Goal: Information Seeking & Learning: Learn about a topic

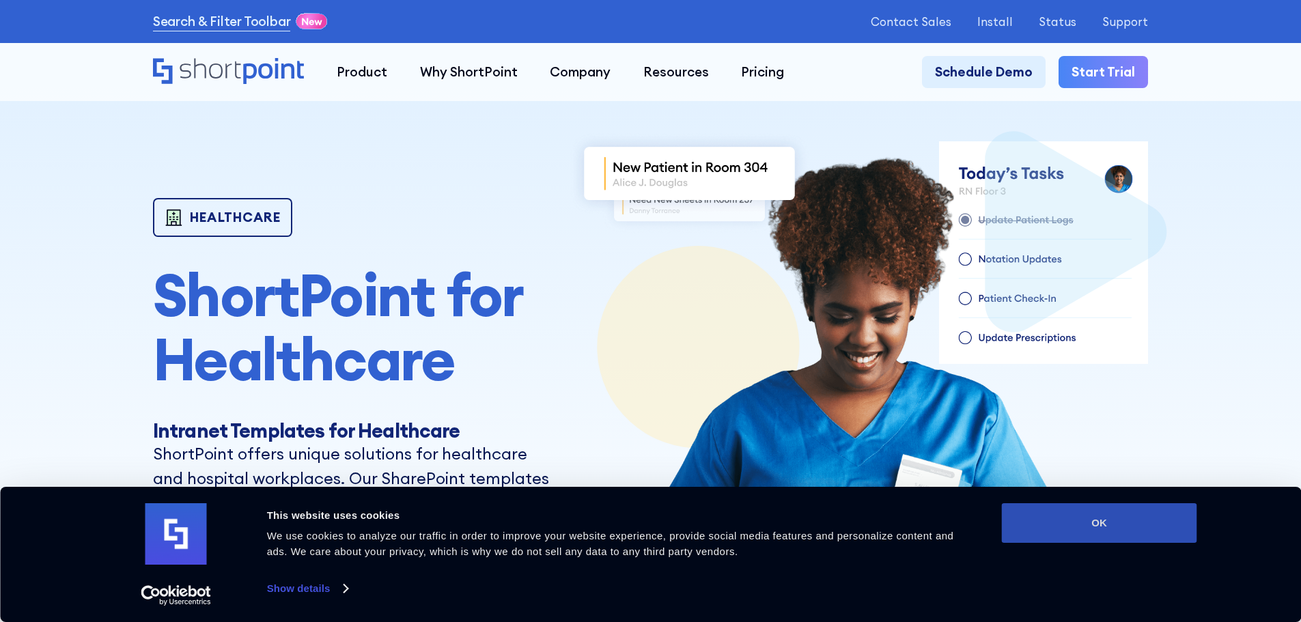
click at [1082, 516] on button "OK" at bounding box center [1099, 523] width 195 height 40
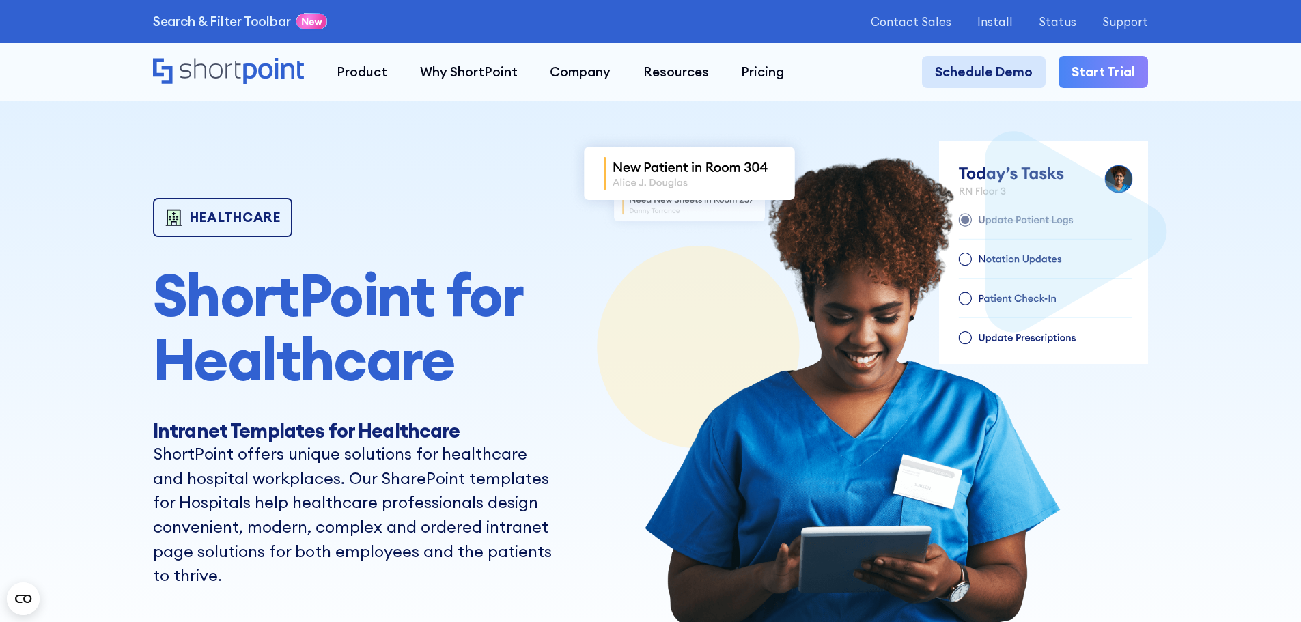
click at [976, 77] on link "Schedule Demo" at bounding box center [984, 72] width 124 height 33
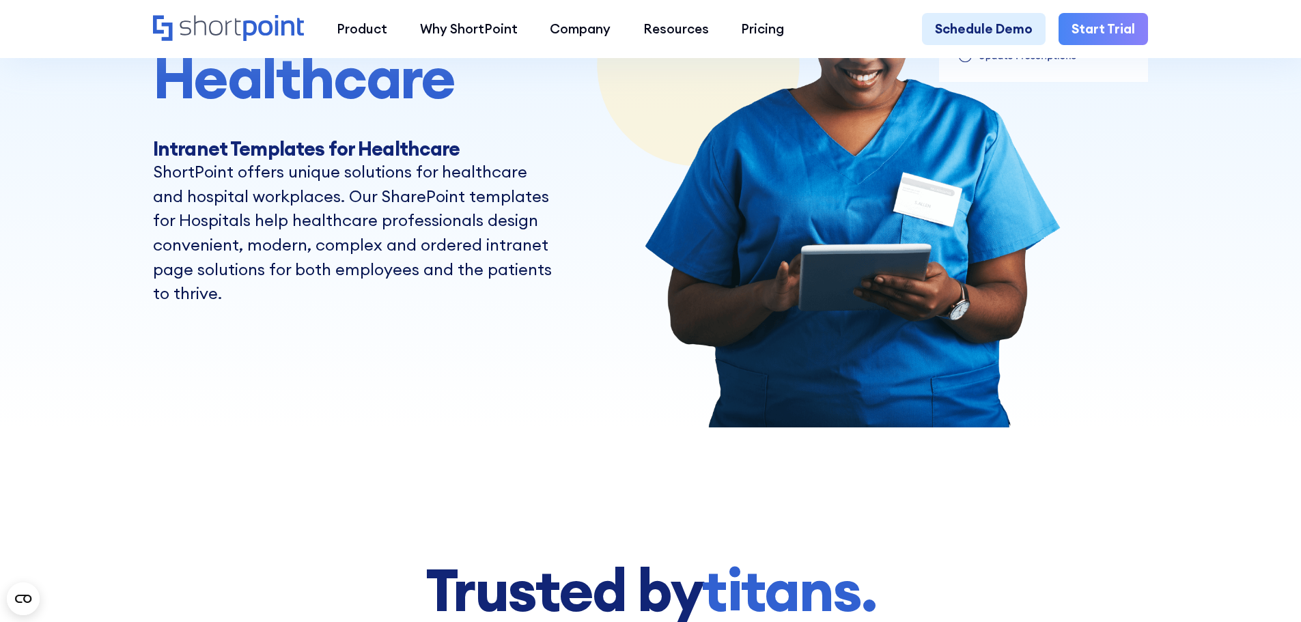
scroll to position [283, 0]
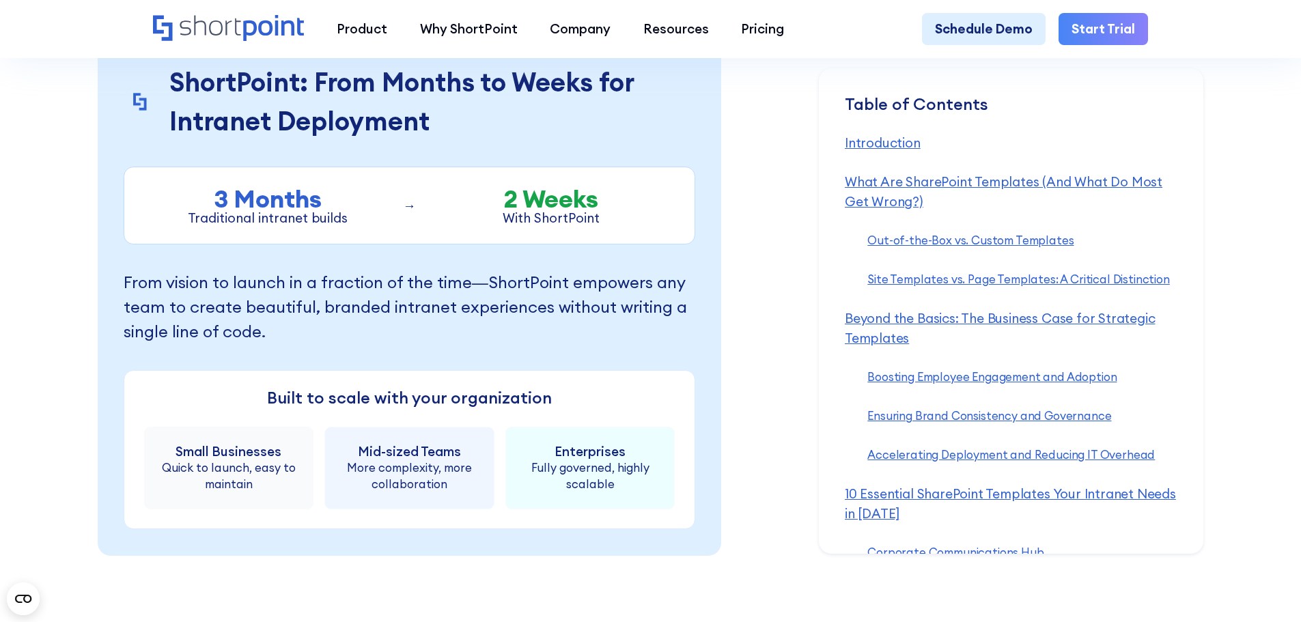
scroll to position [6572, 0]
